Goal: Information Seeking & Learning: Learn about a topic

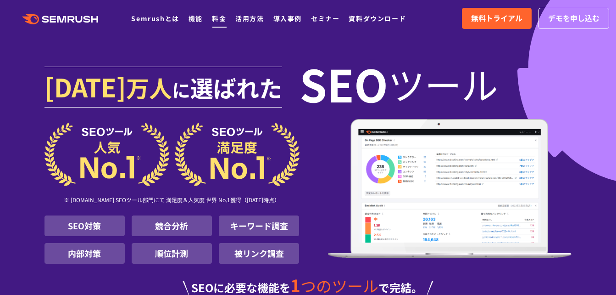
click at [226, 18] on link "料金" at bounding box center [219, 18] width 14 height 9
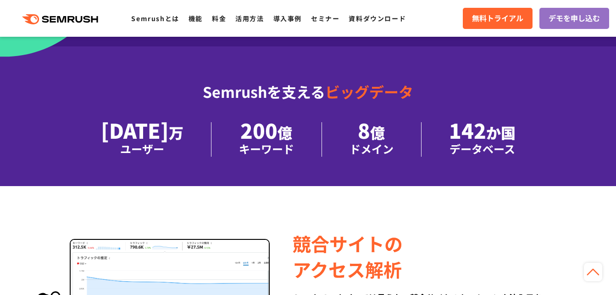
scroll to position [551, 0]
